Goal: Register for event/course

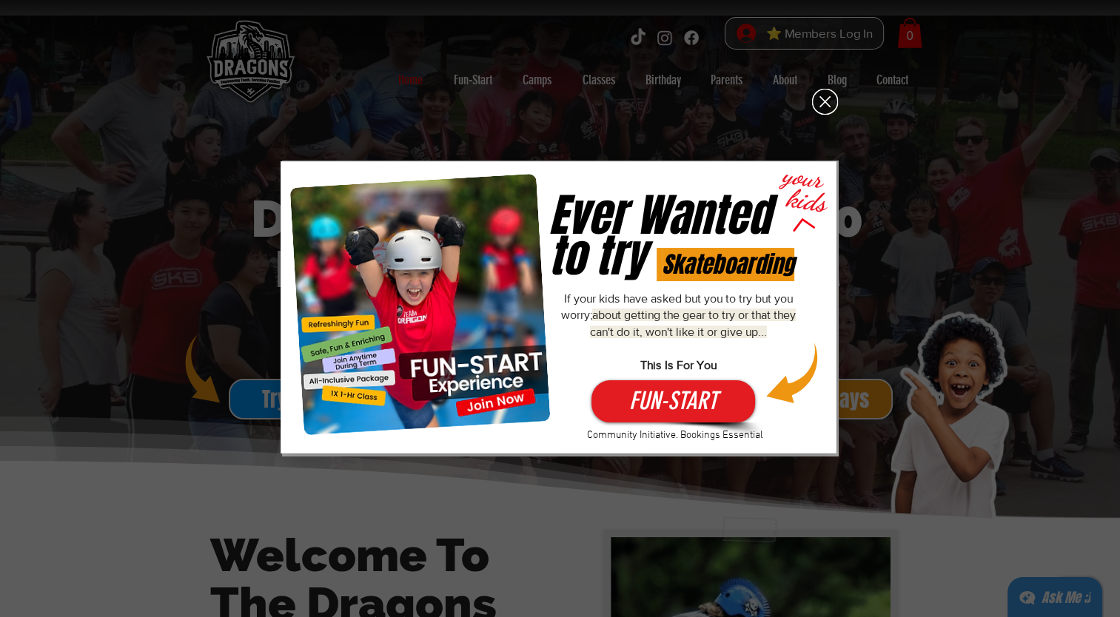
click at [829, 106] on icon "Back to site" at bounding box center [824, 102] width 10 height 10
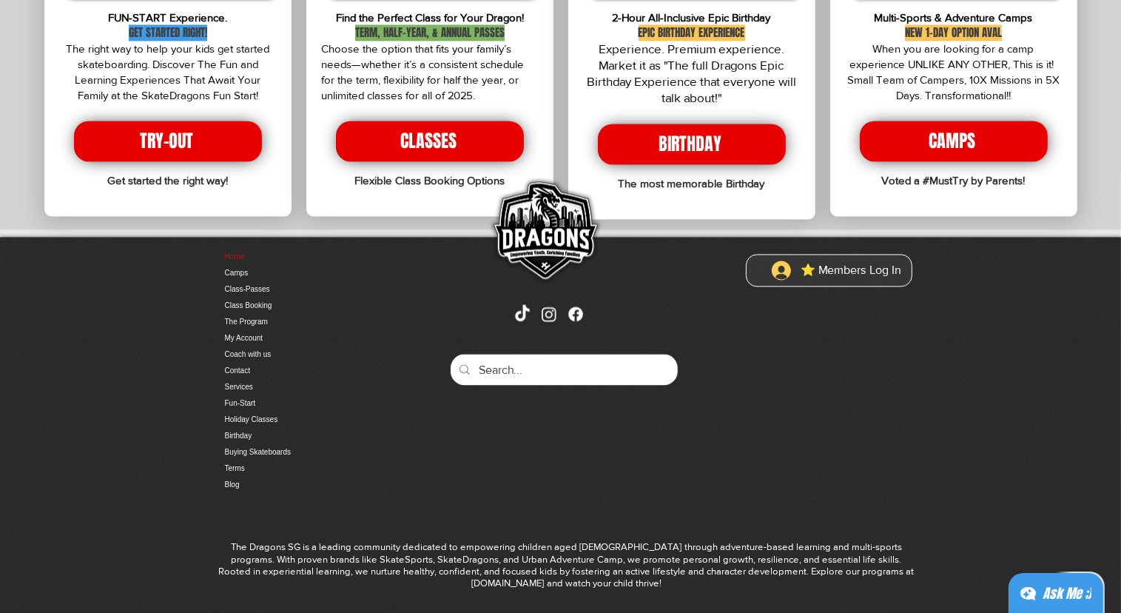
scroll to position [3023, 0]
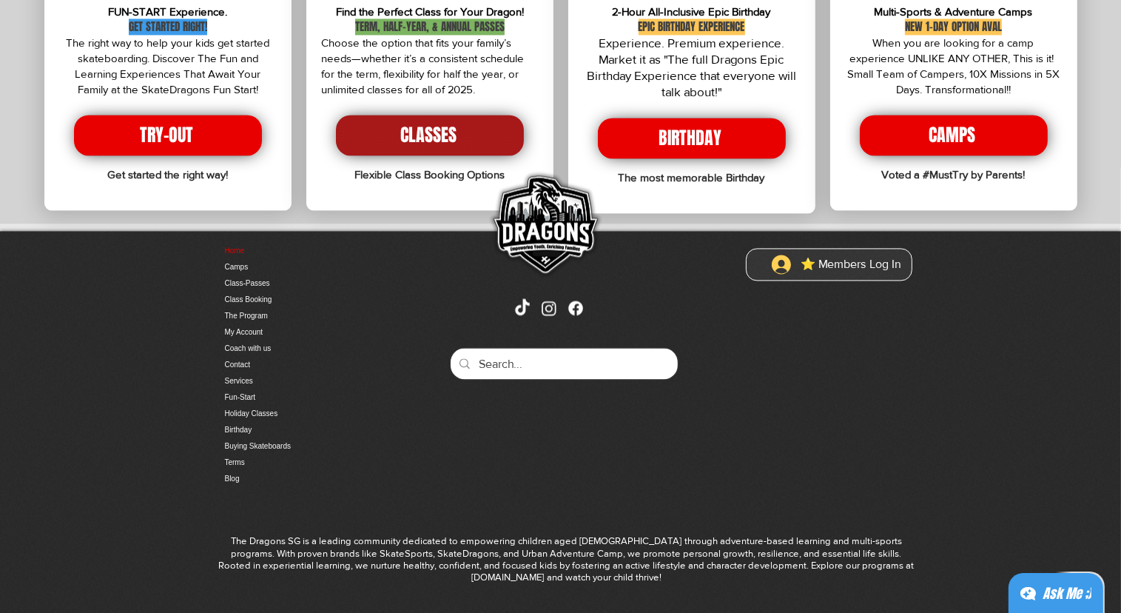
click at [483, 115] on span "CLASSES" at bounding box center [430, 135] width 188 height 41
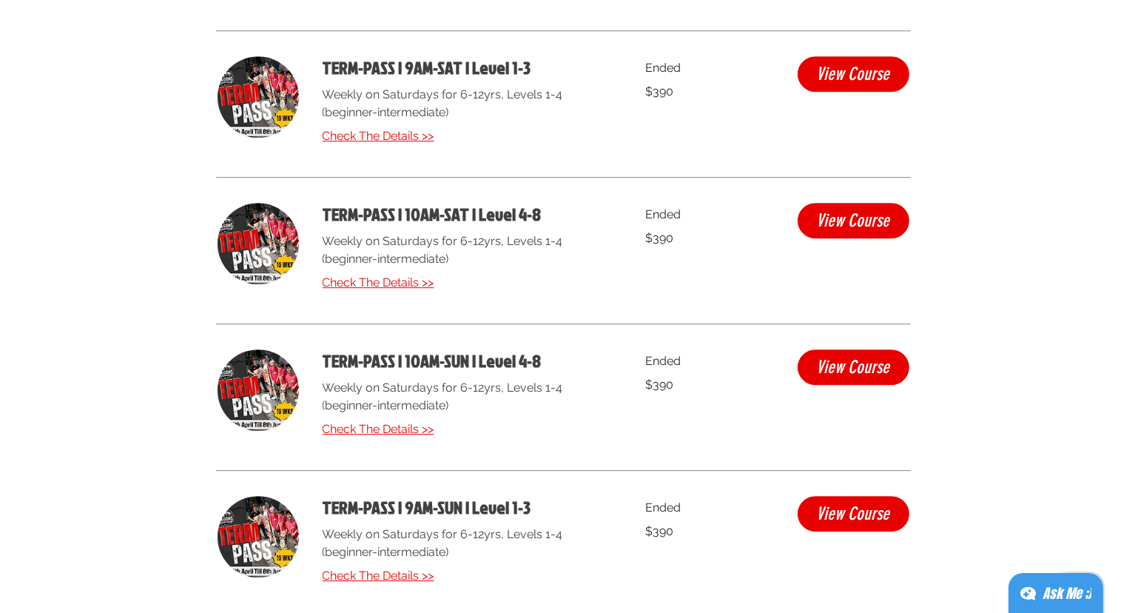
scroll to position [4293, 0]
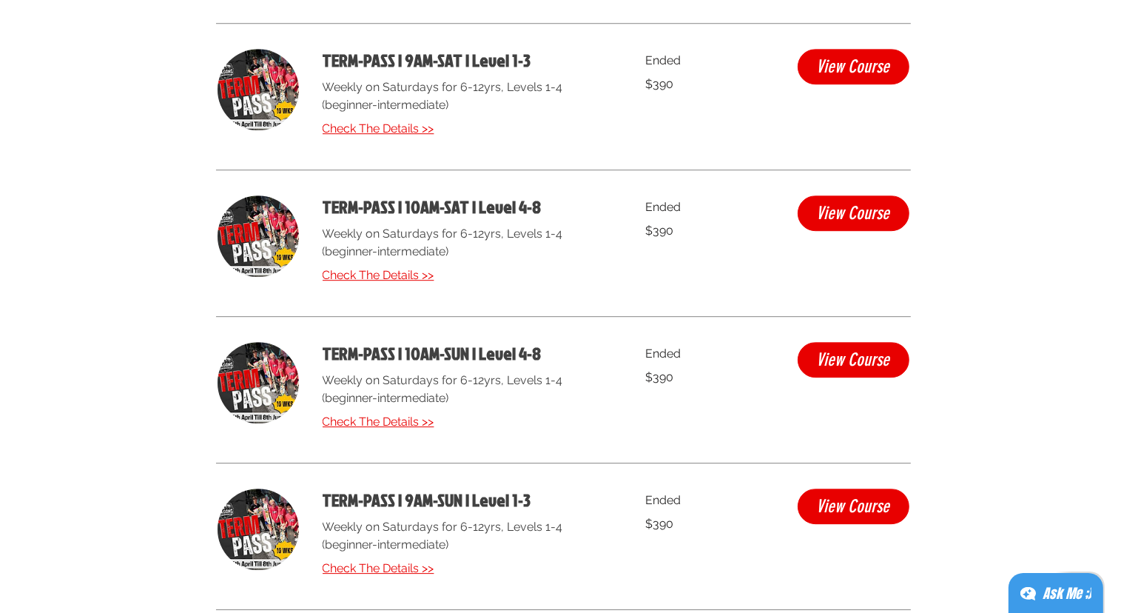
click at [375, 118] on div "TERM-PASS | 9AM-SAT | Level 1-3 Weekly on Saturdays for 6-12yrs, Levels 1-4 (be…" at bounding box center [467, 96] width 288 height 95
click at [375, 124] on span "Check The Details >>" at bounding box center [379, 128] width 112 height 14
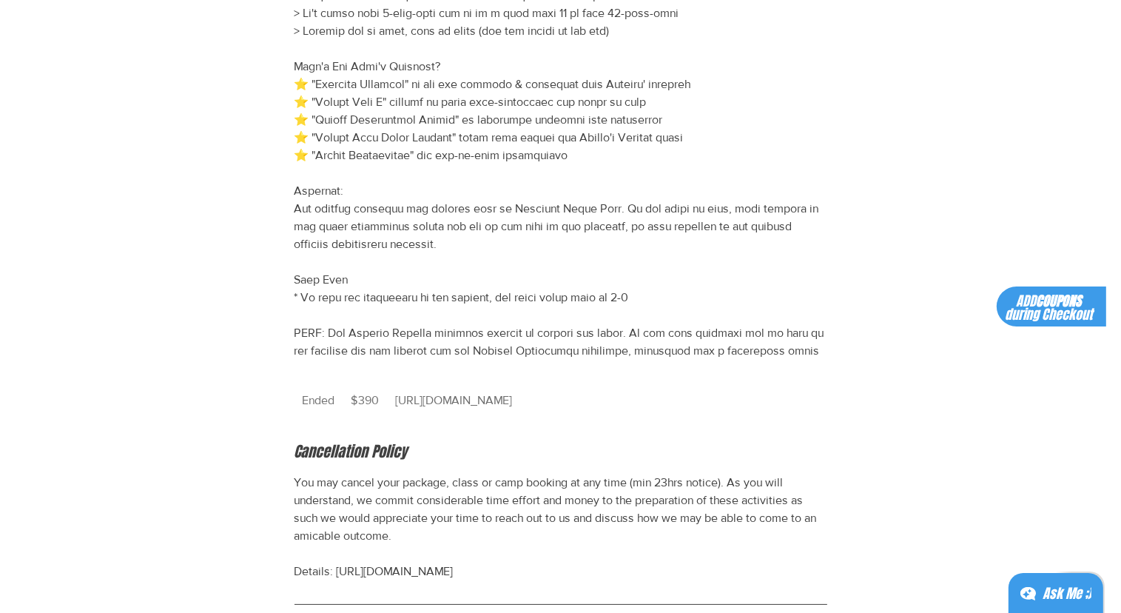
scroll to position [666, 0]
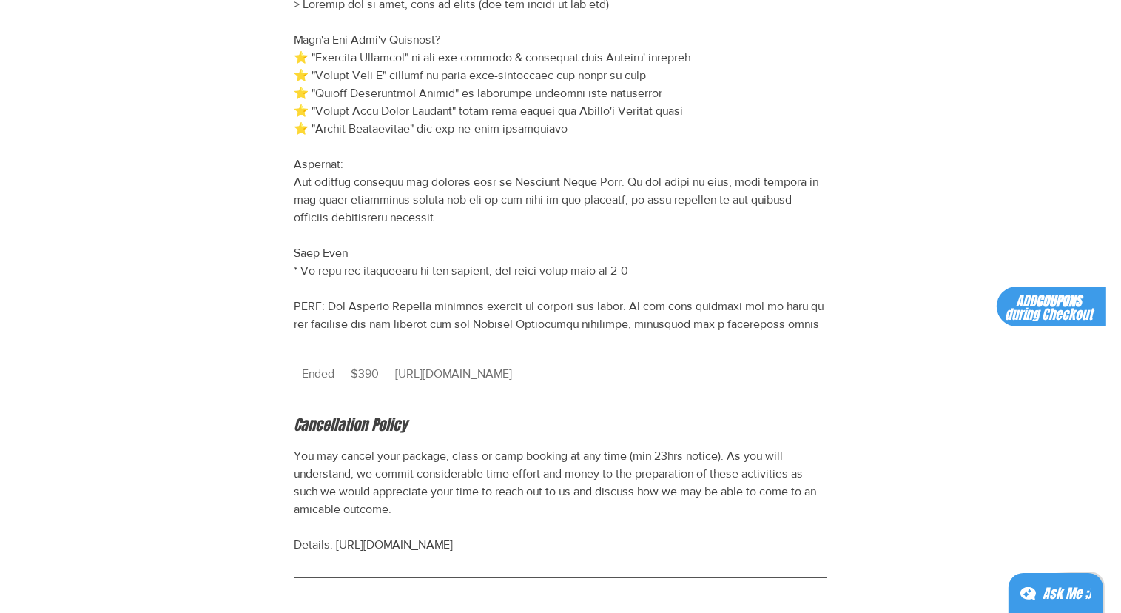
click at [461, 387] on span "[URL][DOMAIN_NAME]" at bounding box center [454, 374] width 133 height 34
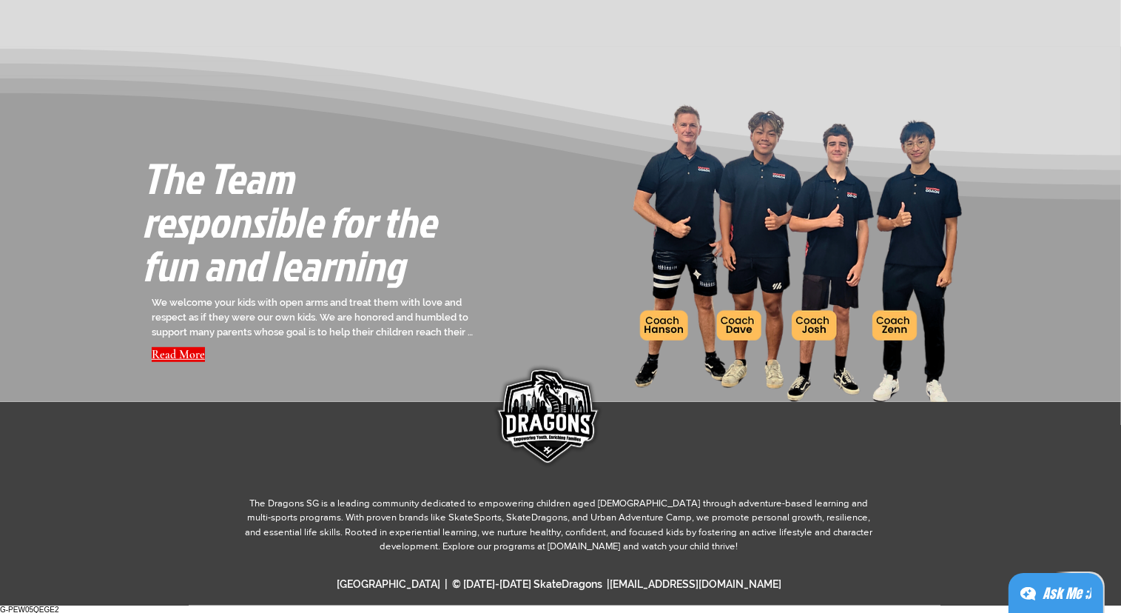
scroll to position [6442, 0]
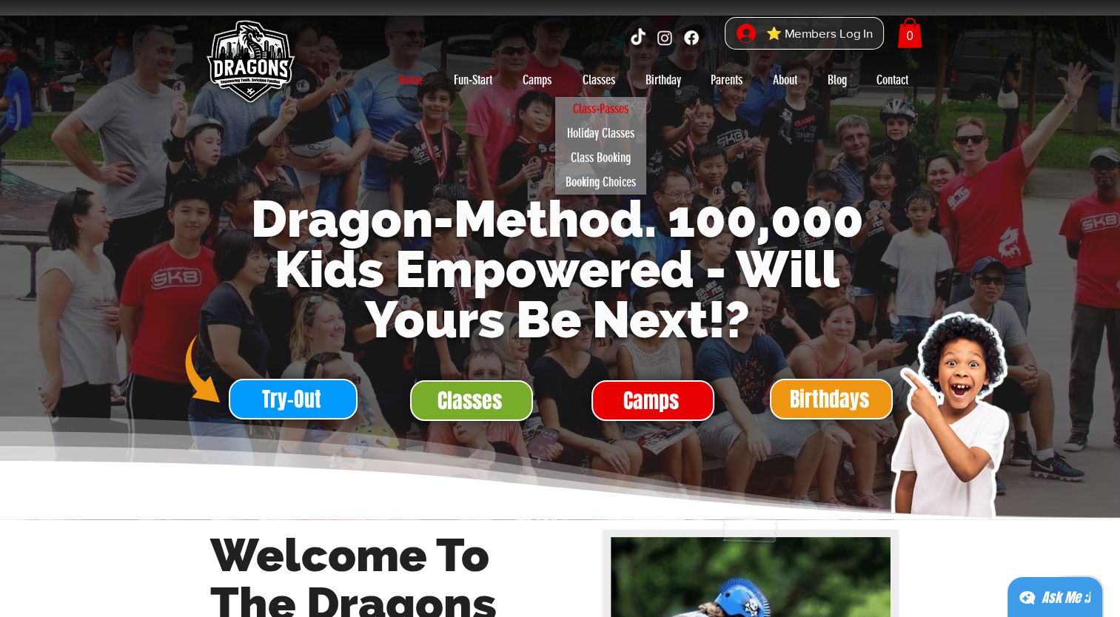
click at [596, 104] on p "Class-Passes" at bounding box center [600, 109] width 69 height 24
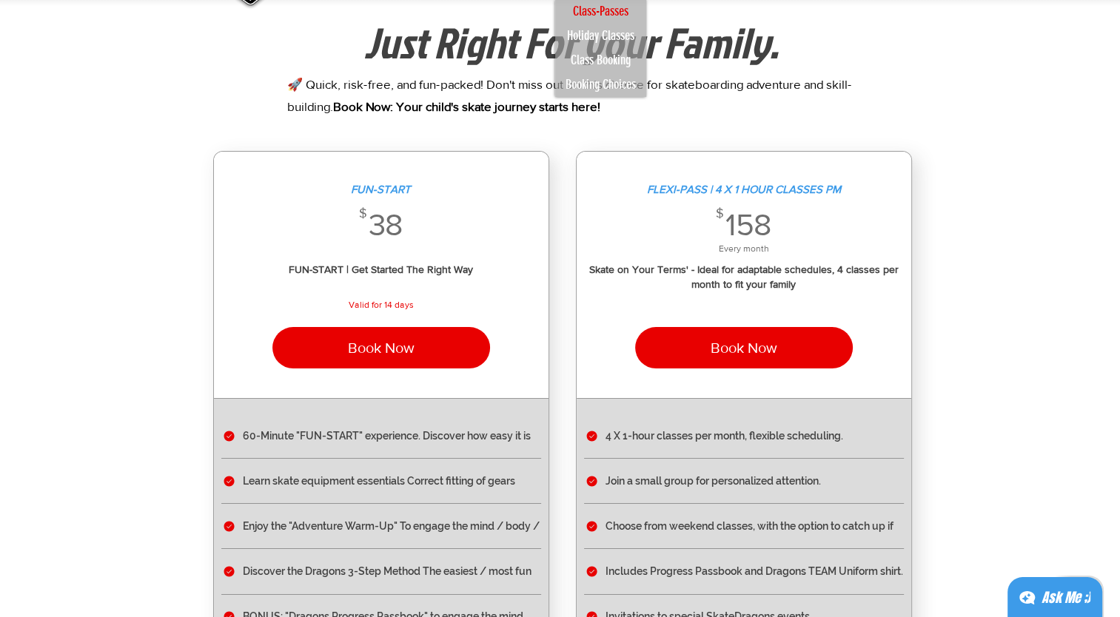
scroll to position [74, 0]
